Goal: Transaction & Acquisition: Purchase product/service

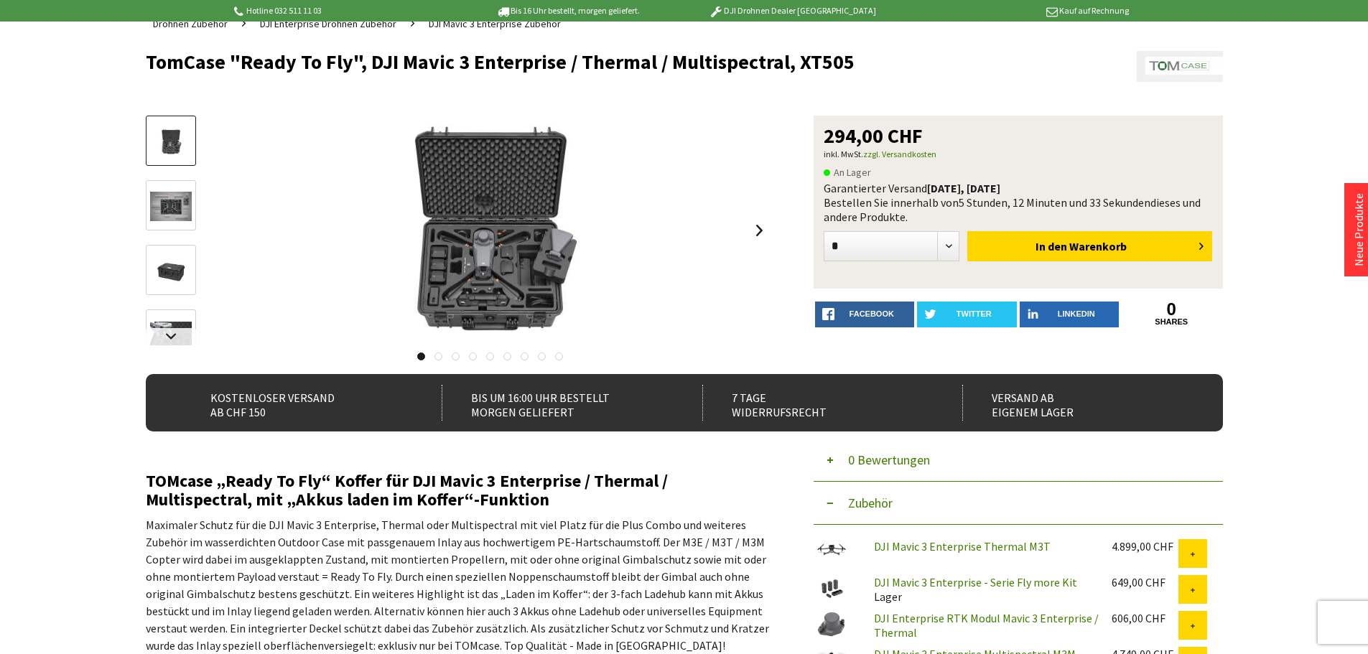
scroll to position [215, 0]
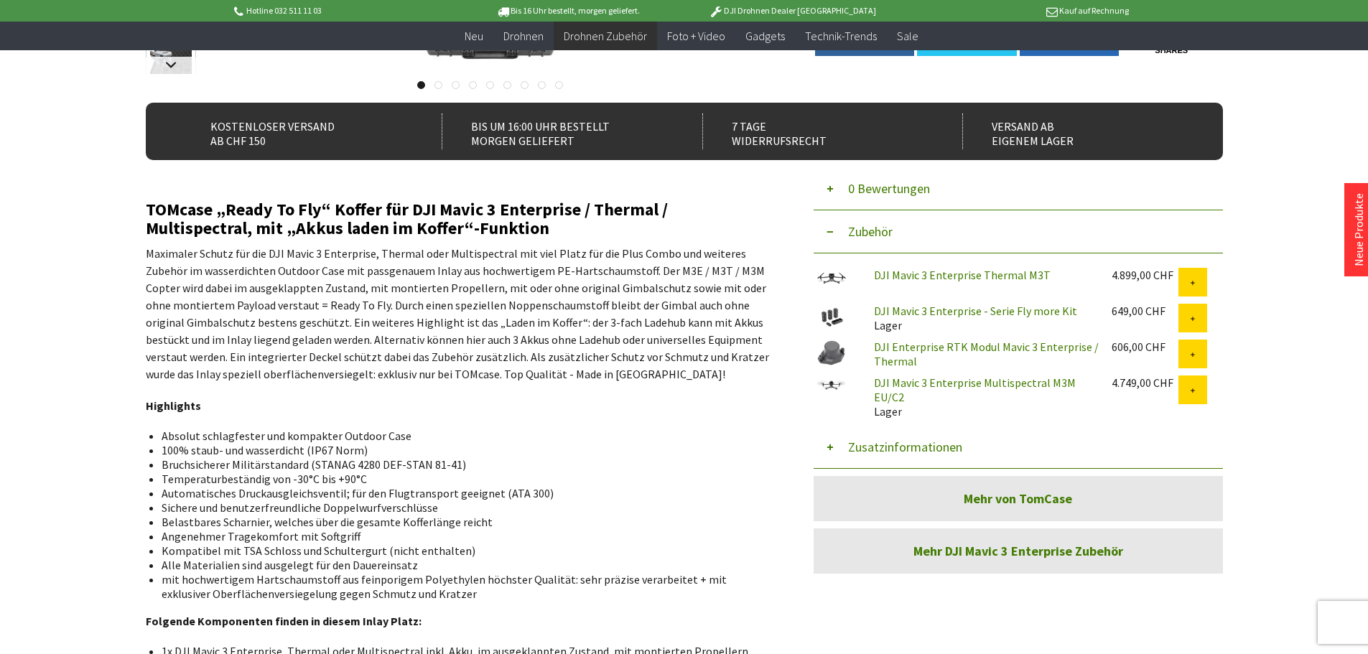
scroll to position [431, 0]
